Goal: Use online tool/utility: Utilize a website feature to perform a specific function

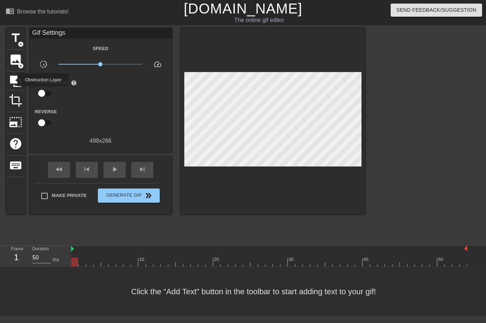
click at [13, 80] on icon at bounding box center [15, 81] width 11 height 11
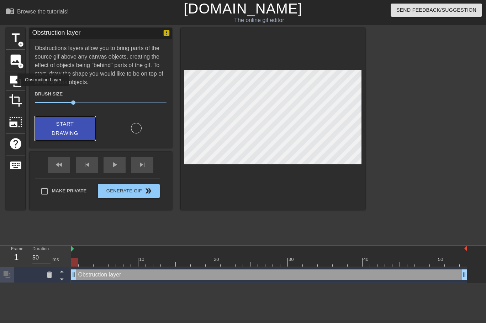
click at [71, 127] on span "Start Drawing" at bounding box center [64, 128] width 43 height 19
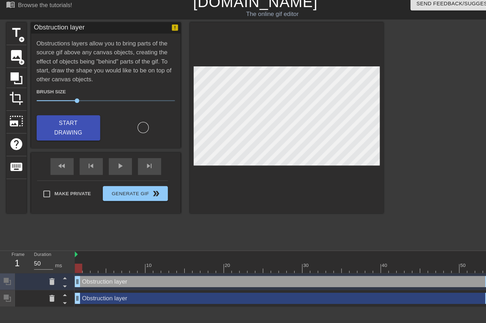
click at [50, 288] on icon at bounding box center [49, 291] width 5 height 6
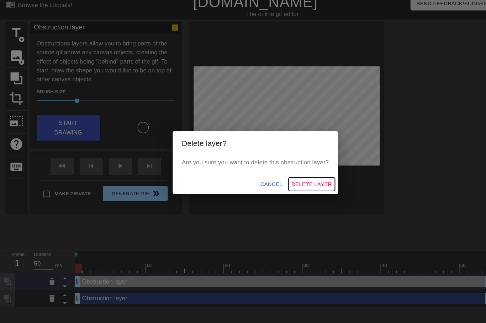
click at [293, 178] on span "Delete Layer" at bounding box center [296, 182] width 38 height 9
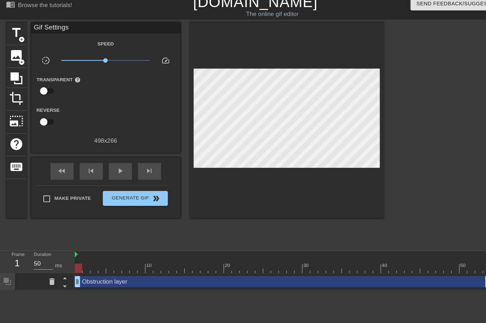
click at [47, 272] on icon at bounding box center [49, 275] width 5 height 6
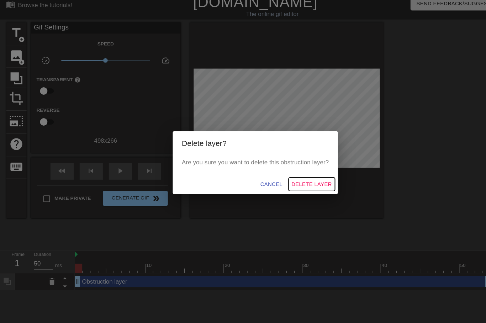
click at [295, 179] on span "Delete Layer" at bounding box center [296, 182] width 38 height 9
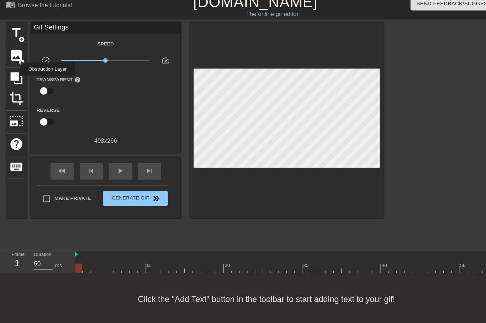
click at [15, 76] on icon at bounding box center [15, 81] width 11 height 11
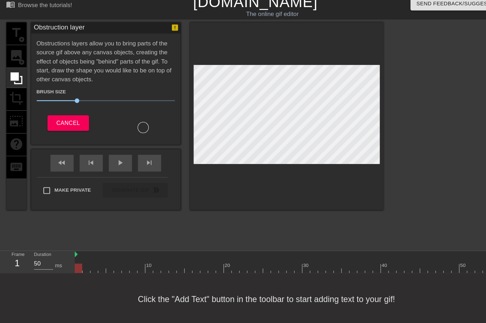
click at [132, 131] on div "Obstruction layer Obstructions layers allow you to bring parts of the source gi…" at bounding box center [101, 86] width 142 height 117
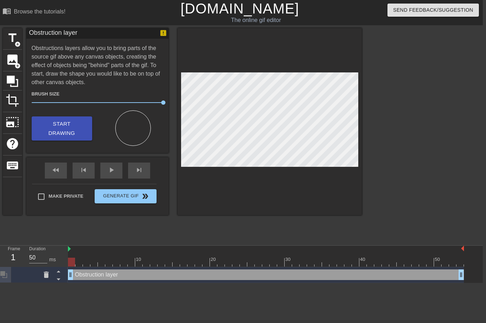
scroll to position [0, 5]
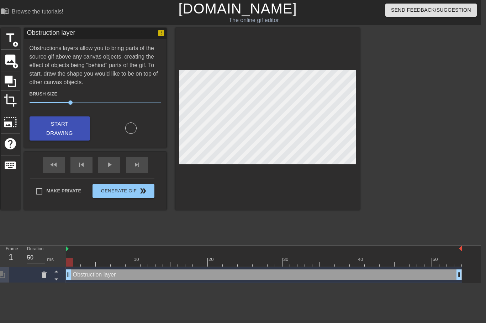
click at [41, 272] on icon at bounding box center [44, 275] width 9 height 9
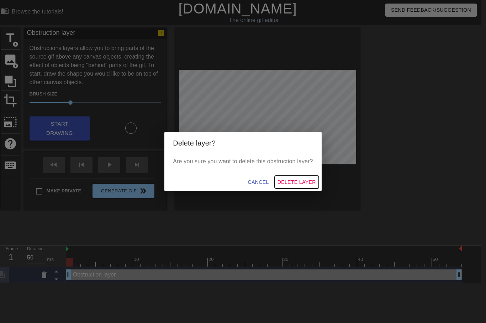
click at [304, 182] on span "Delete Layer" at bounding box center [296, 182] width 38 height 9
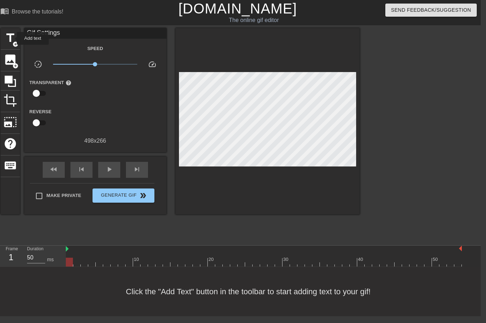
click at [12, 38] on span "title" at bounding box center [11, 38] width 14 height 14
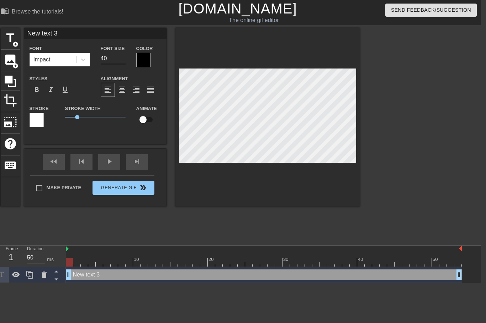
click at [145, 63] on div at bounding box center [143, 60] width 14 height 14
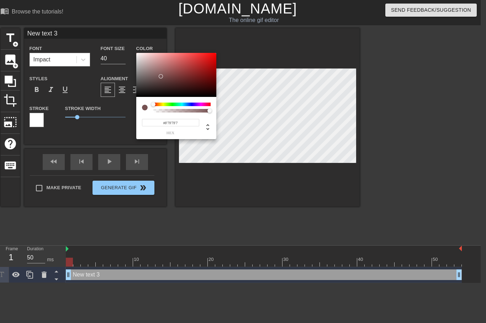
type input "#FFFFFF"
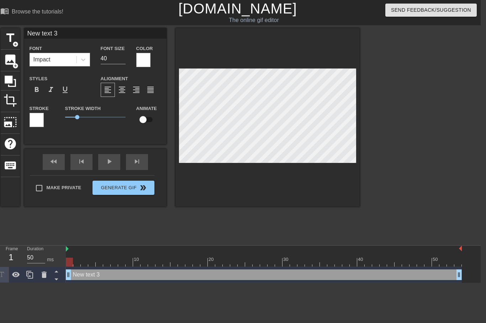
click at [37, 124] on div at bounding box center [37, 120] width 14 height 14
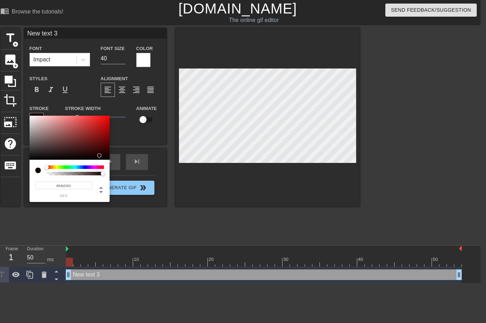
type input "#000000"
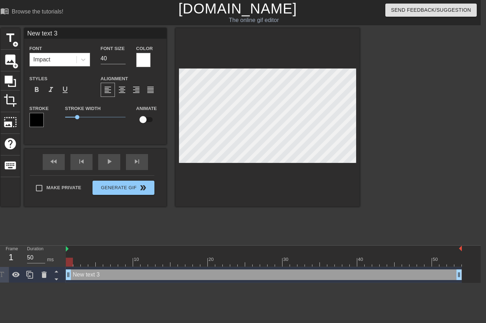
scroll to position [0, 2]
type input "New text"
type textarea "New text"
type input "New text"
type textarea "New tex"
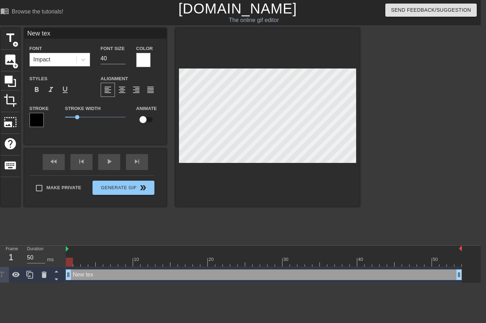
type input "New te"
type textarea "New te"
type input "New t"
type textarea "New t"
type input "New"
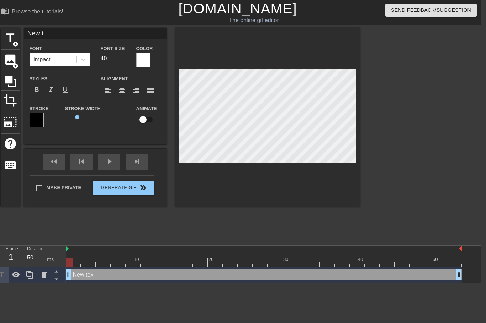
type textarea "New"
type input "New"
type textarea "New"
type input "Ne"
type textarea "Ne"
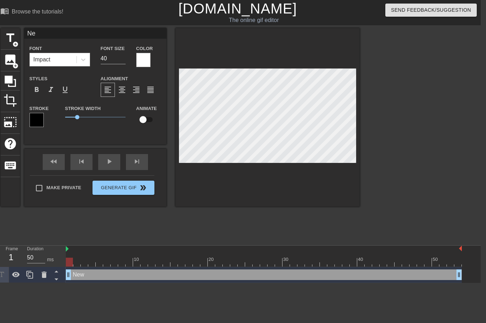
scroll to position [0, 0]
type input "N"
type textarea "N"
type textarea "O"
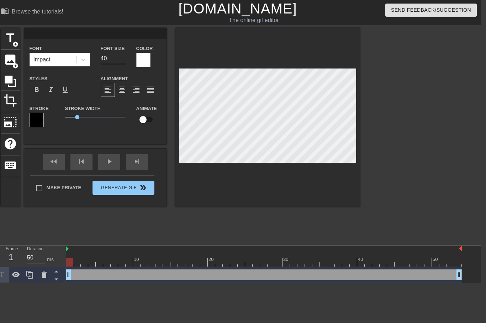
type input "O"
type textarea "OR"
type input "ORI"
type textarea "ORI"
type input "ORIF"
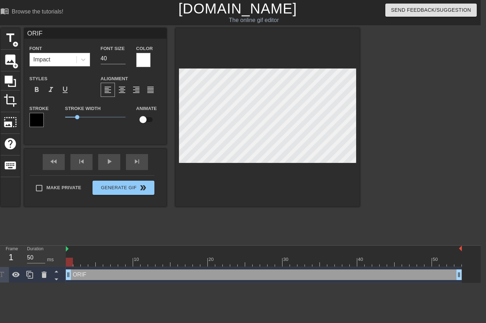
type textarea "ORIFI"
type input "ORIFI"
type textarea "ORIFIC"
type input "ORIFICE"
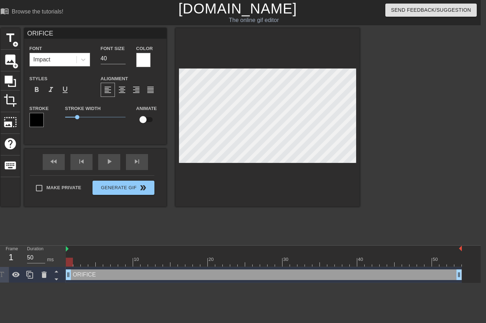
type textarea "ORIFICE"
click at [111, 64] on input "40" at bounding box center [113, 58] width 25 height 11
type input "4"
type input "30"
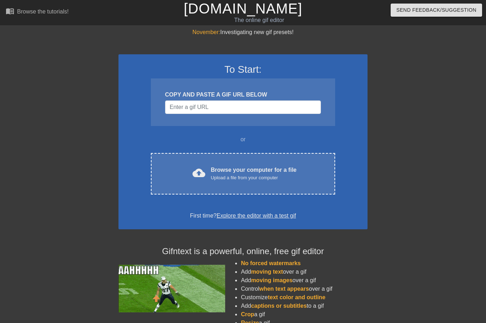
scroll to position [0, 5]
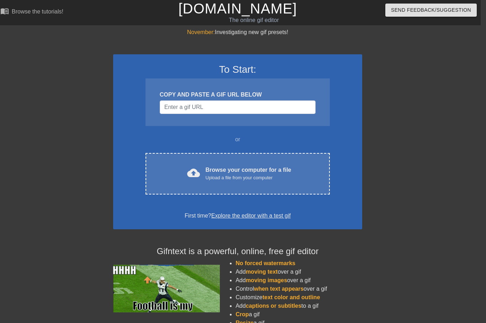
click at [278, 177] on div "Upload a file from your computer" at bounding box center [248, 178] width 86 height 7
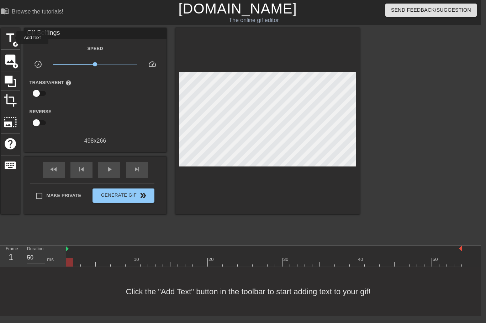
click at [12, 38] on span "title" at bounding box center [11, 38] width 14 height 14
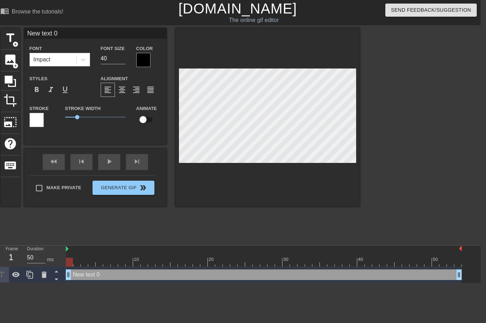
click at [146, 61] on div at bounding box center [143, 60] width 14 height 14
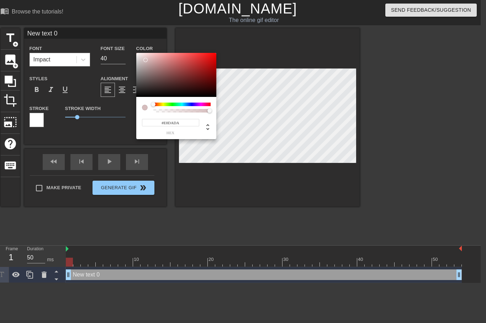
type input "#FFFFFF"
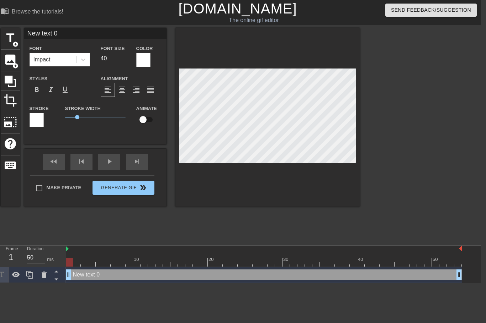
click at [31, 123] on div at bounding box center [37, 120] width 14 height 14
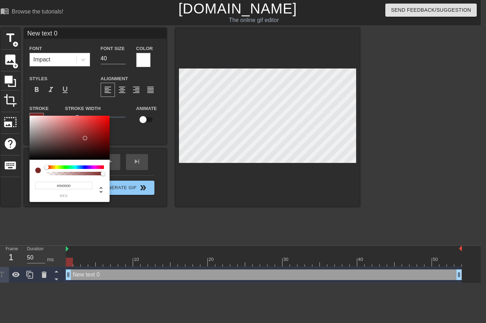
type input "#000000"
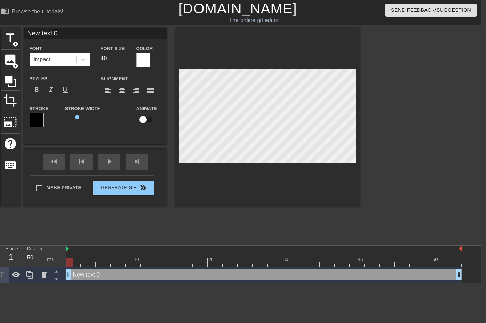
scroll to position [0, 1]
type input "New text"
type textarea "New text"
type input "New text"
type textarea "New tex"
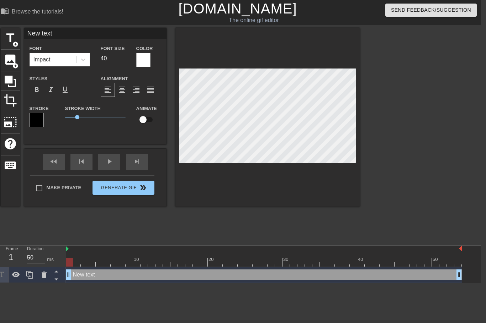
type input "New tex"
type textarea "New te"
type input "New t"
type textarea "New t"
type input "New"
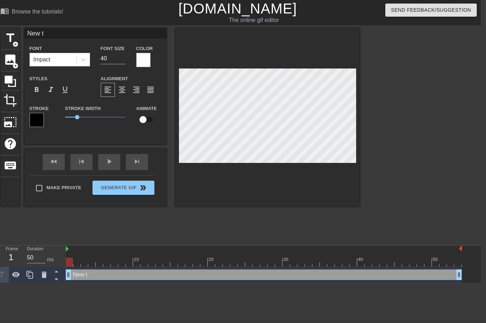
type textarea "New"
type input "New"
type textarea "New"
type input "Ne"
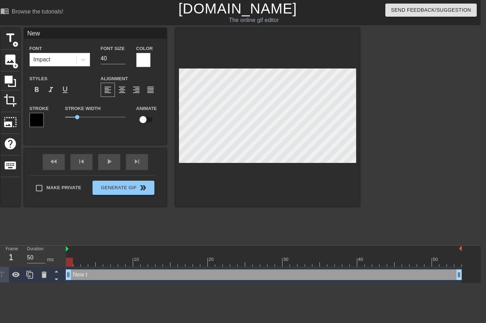
type textarea "Ne"
type input "N"
type textarea "N"
type textarea "O"
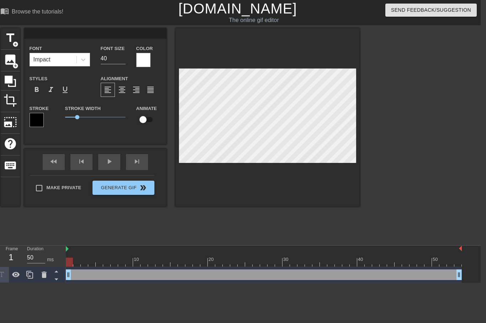
type input "O"
type textarea "OR"
type input "OR"
type textarea "ORI"
type input "ORI"
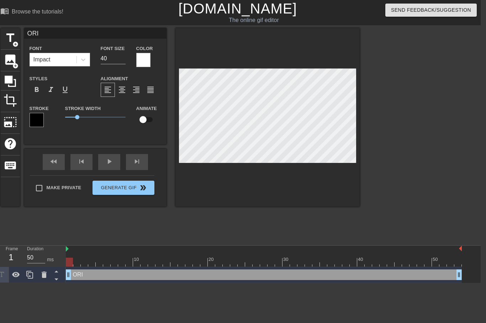
type textarea "ORIF"
type input "ORIF"
type textarea "ORIFI"
type input "ORIFI"
type textarea "ORIFIC"
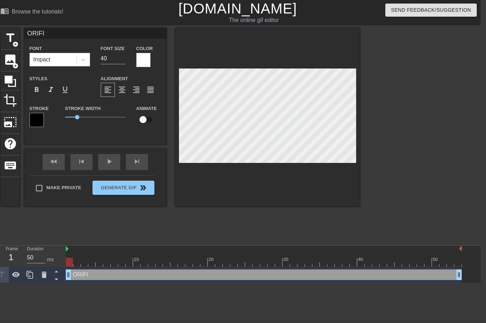
type input "ORIFIC"
type textarea "ORIFICE"
type input "ORIFICE"
click at [427, 155] on div at bounding box center [421, 134] width 107 height 213
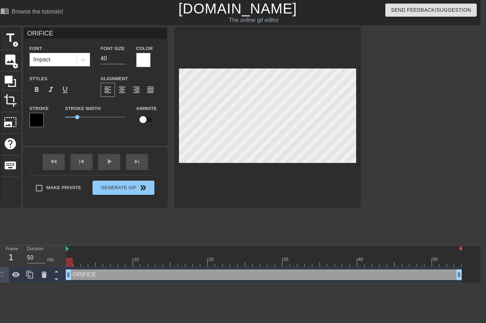
click at [120, 64] on input "40" at bounding box center [113, 58] width 25 height 11
type input "4"
type input "30"
click at [444, 113] on div at bounding box center [421, 134] width 107 height 213
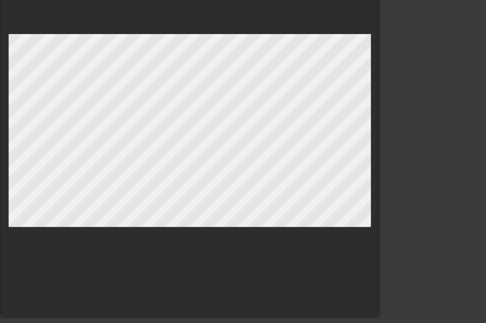
click at [368, 80] on div at bounding box center [421, 134] width 107 height 213
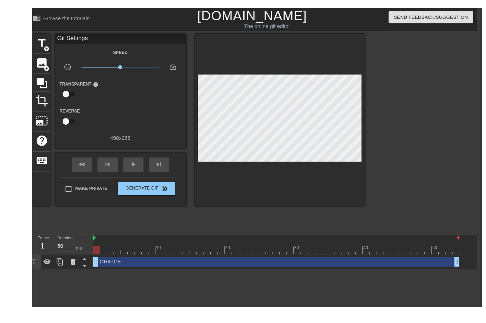
scroll to position [0, 0]
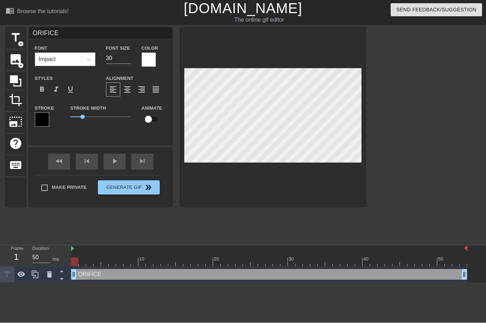
click at [434, 182] on div at bounding box center [426, 134] width 107 height 213
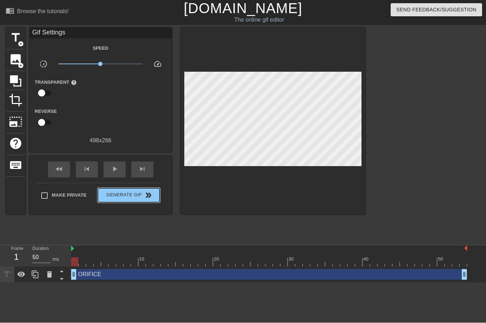
click at [149, 191] on button "Generate Gif double_arrow" at bounding box center [128, 196] width 61 height 14
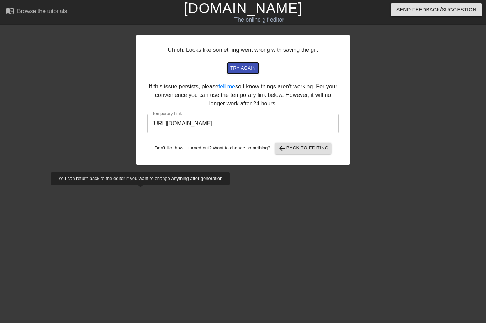
click at [247, 69] on span "try again" at bounding box center [243, 69] width 26 height 8
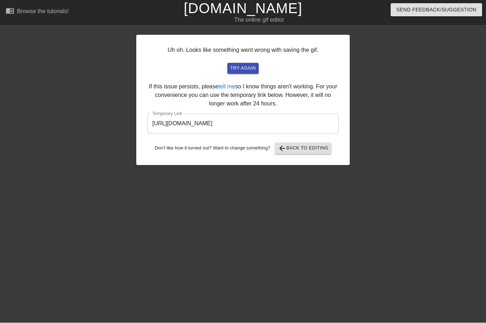
click at [267, 123] on input "[URL][DOMAIN_NAME]" at bounding box center [242, 124] width 191 height 20
click at [308, 122] on input "[URL][DOMAIN_NAME]" at bounding box center [242, 124] width 191 height 20
click at [283, 129] on input "[URL][DOMAIN_NAME]" at bounding box center [242, 124] width 191 height 20
click at [430, 165] on div at bounding box center [411, 134] width 107 height 213
click at [320, 122] on input "[URL][DOMAIN_NAME]" at bounding box center [242, 124] width 191 height 20
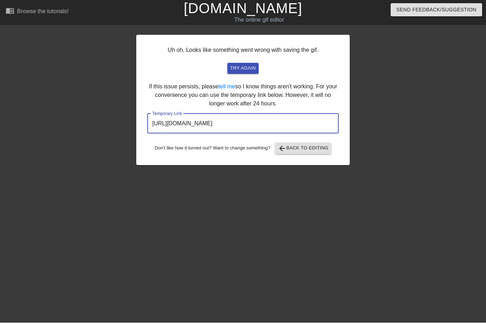
click at [307, 105] on div "Uh oh. Looks like something went wrong with saving the gif. try again If this i…" at bounding box center [242, 100] width 213 height 130
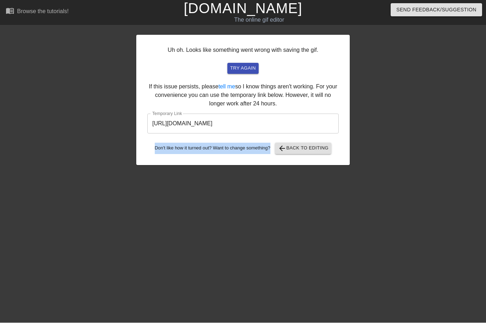
click at [323, 126] on input "[URL][DOMAIN_NAME]" at bounding box center [242, 124] width 191 height 20
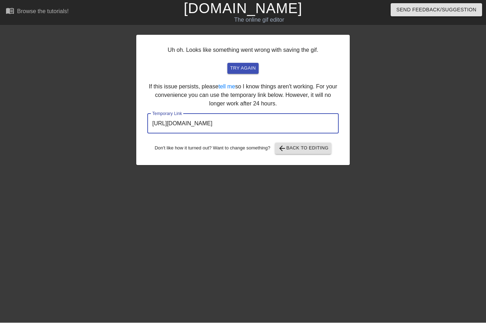
click at [315, 128] on input "[URL][DOMAIN_NAME]" at bounding box center [242, 124] width 191 height 20
